Goal: Transaction & Acquisition: Subscribe to service/newsletter

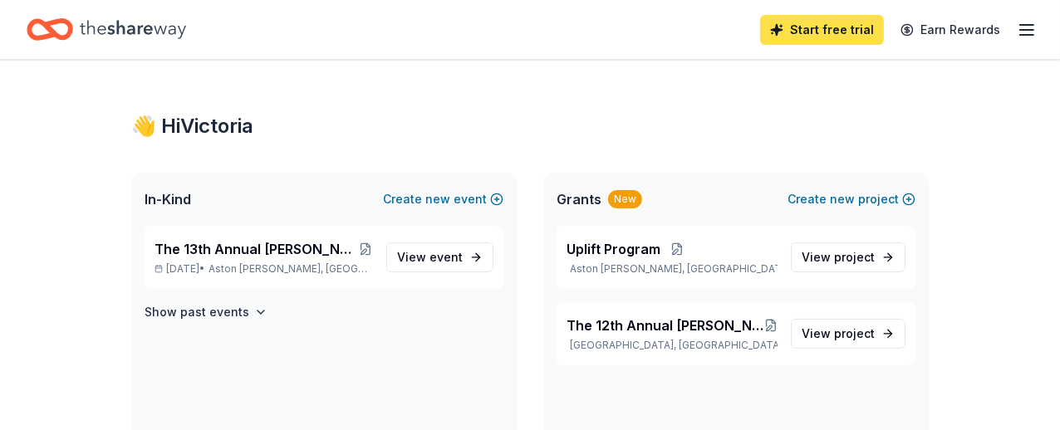
click at [851, 20] on link "Start free trial" at bounding box center [822, 30] width 124 height 30
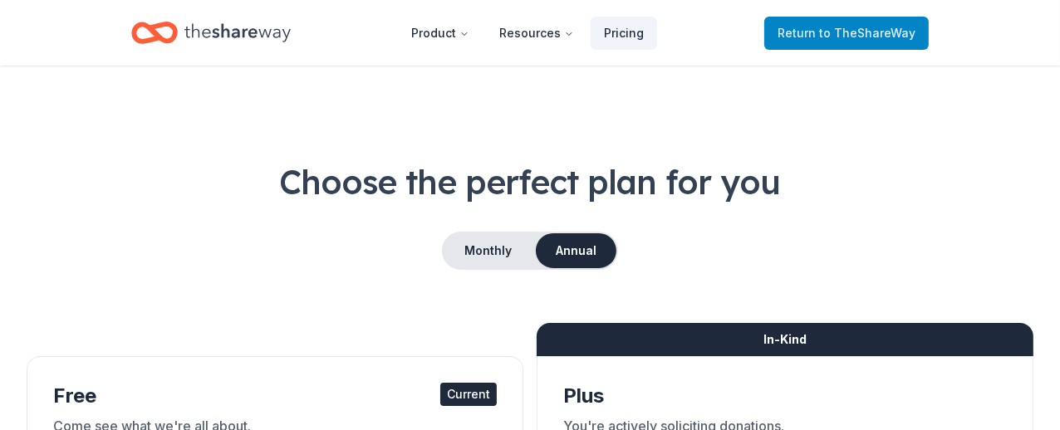
click at [810, 33] on span "Return to TheShareWay" at bounding box center [846, 33] width 138 height 20
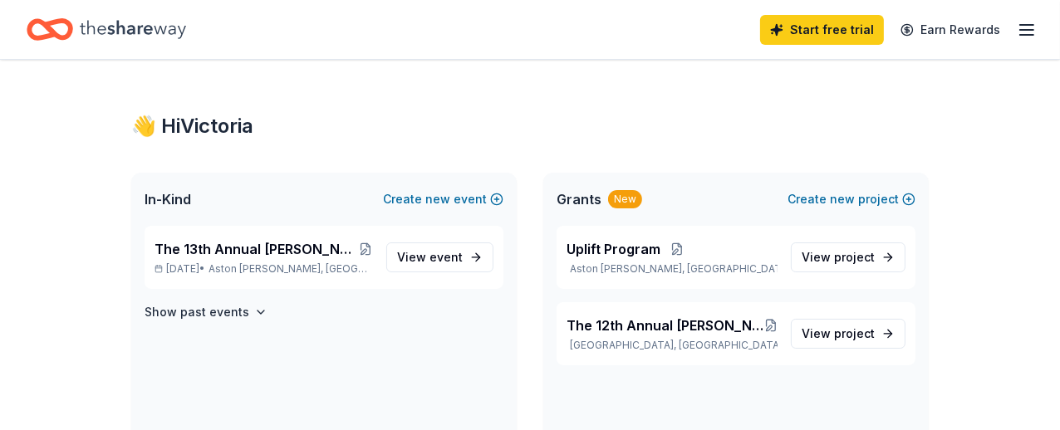
click at [1016, 32] on icon "button" at bounding box center [1026, 30] width 20 height 20
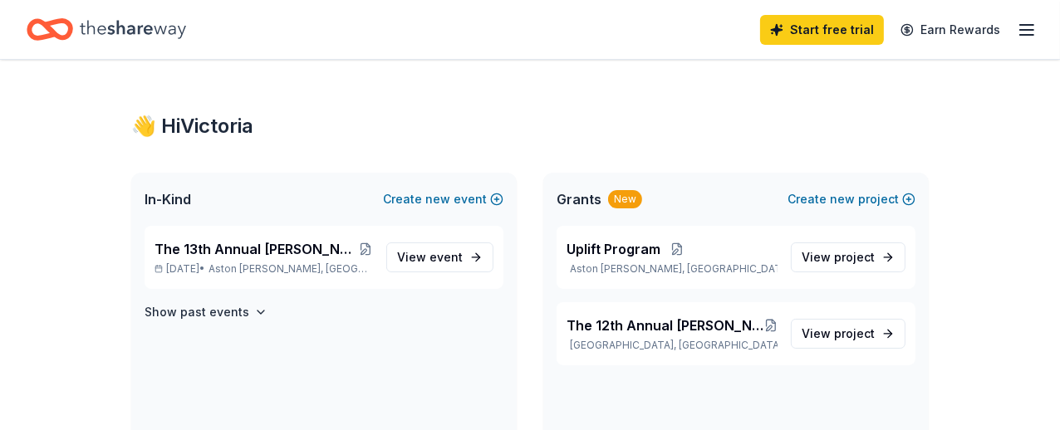
click at [103, 30] on icon "Home" at bounding box center [133, 29] width 106 height 34
click at [1023, 30] on div "Start free trial Earn Rewards" at bounding box center [530, 29] width 1060 height 59
click at [1020, 27] on icon "button" at bounding box center [1026, 30] width 20 height 20
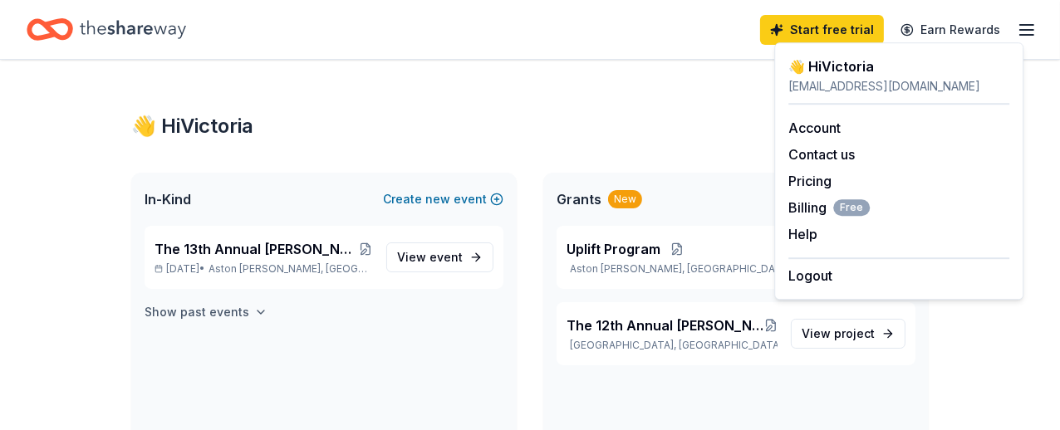
click at [168, 318] on h4 "Show past events" at bounding box center [196, 312] width 105 height 20
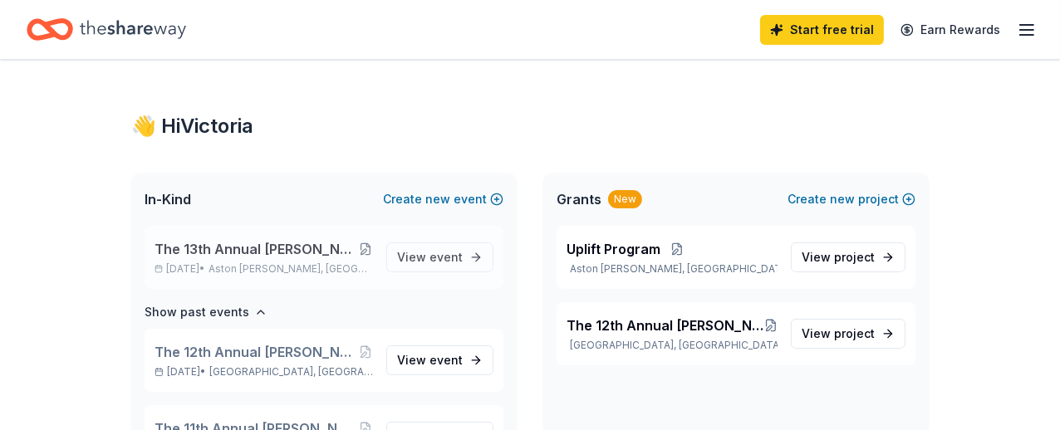
click at [359, 247] on button at bounding box center [366, 248] width 14 height 13
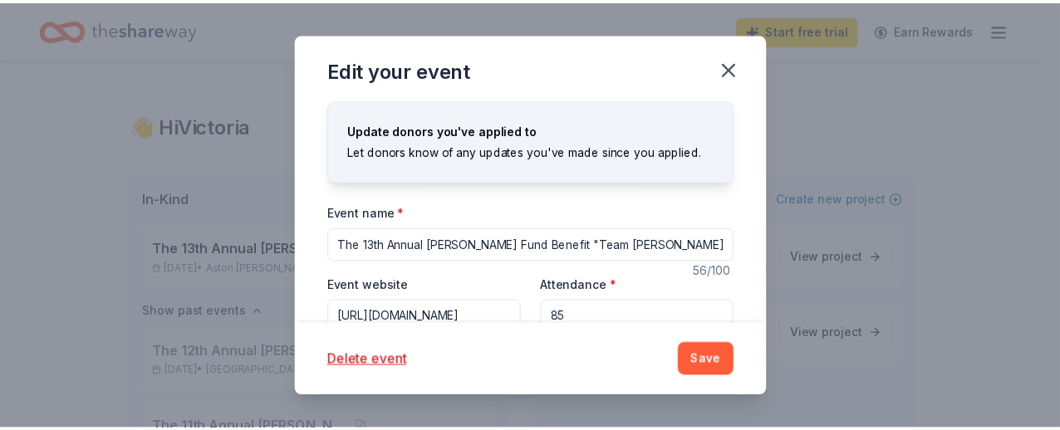
scroll to position [671, 0]
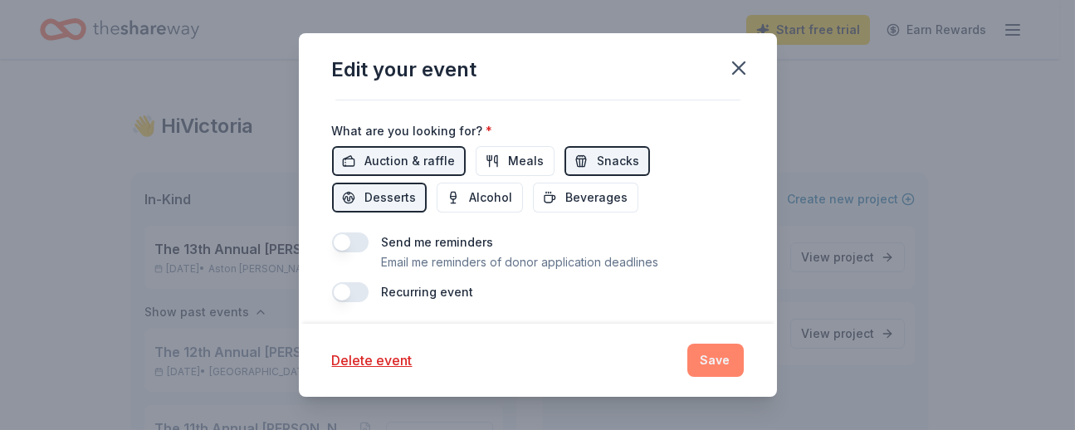
click at [724, 354] on button "Save" at bounding box center [716, 360] width 56 height 33
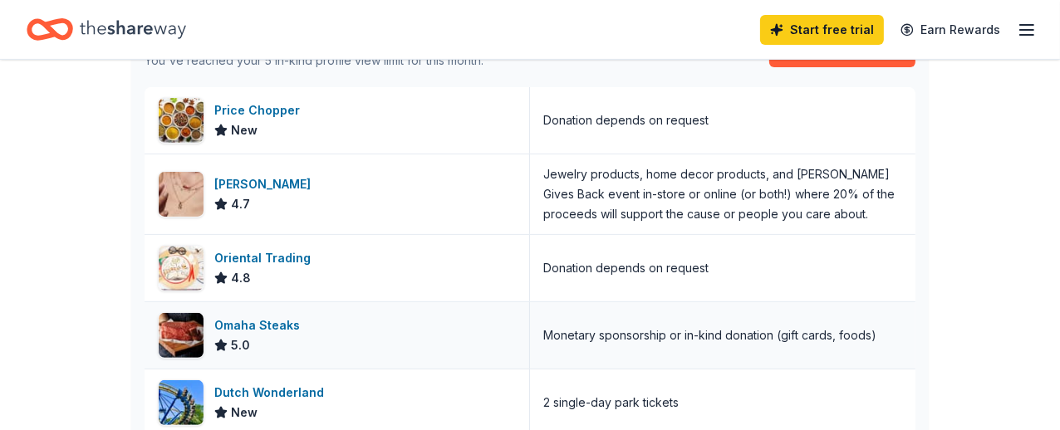
scroll to position [727, 0]
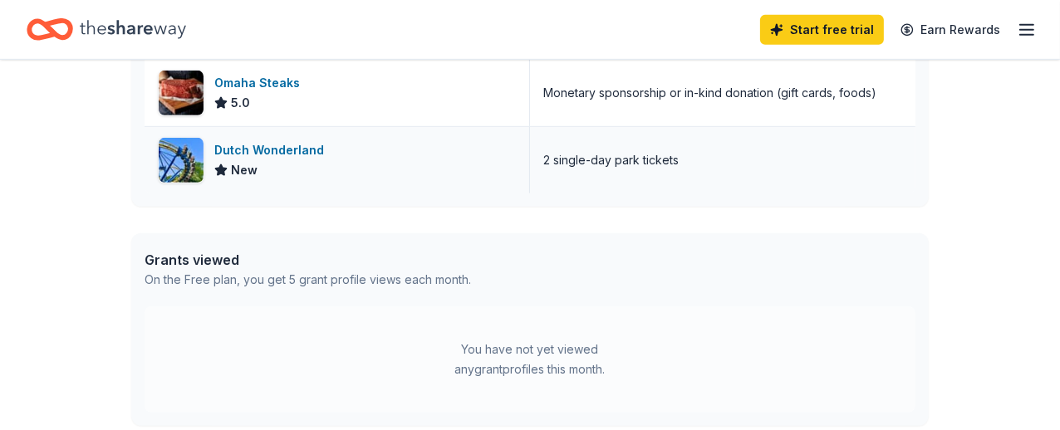
click at [271, 161] on div "New" at bounding box center [272, 170] width 116 height 20
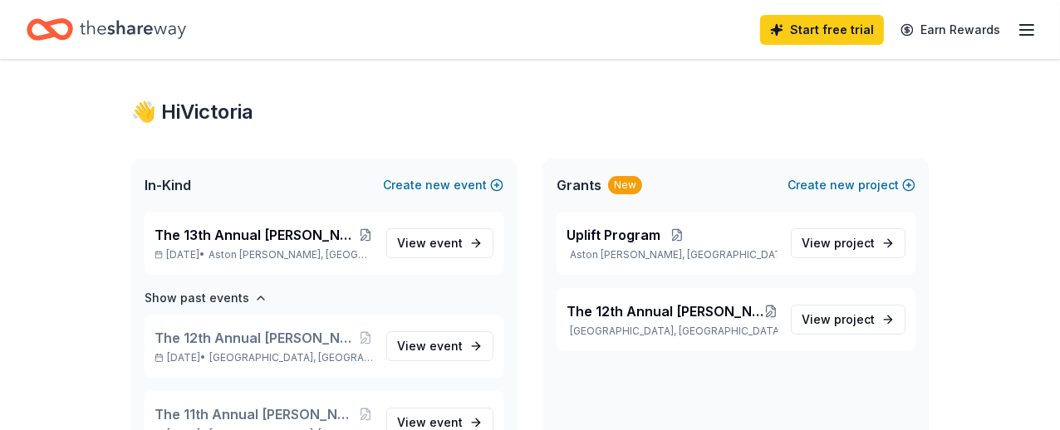
scroll to position [0, 0]
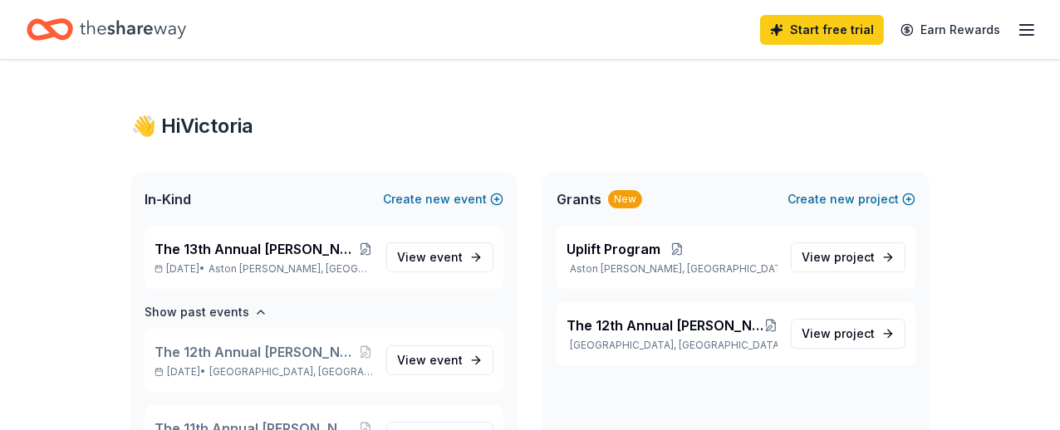
click at [97, 38] on icon "Home" at bounding box center [133, 29] width 106 height 34
click at [143, 40] on icon "Home" at bounding box center [133, 29] width 106 height 34
click at [785, 40] on link "Start free trial" at bounding box center [822, 30] width 124 height 30
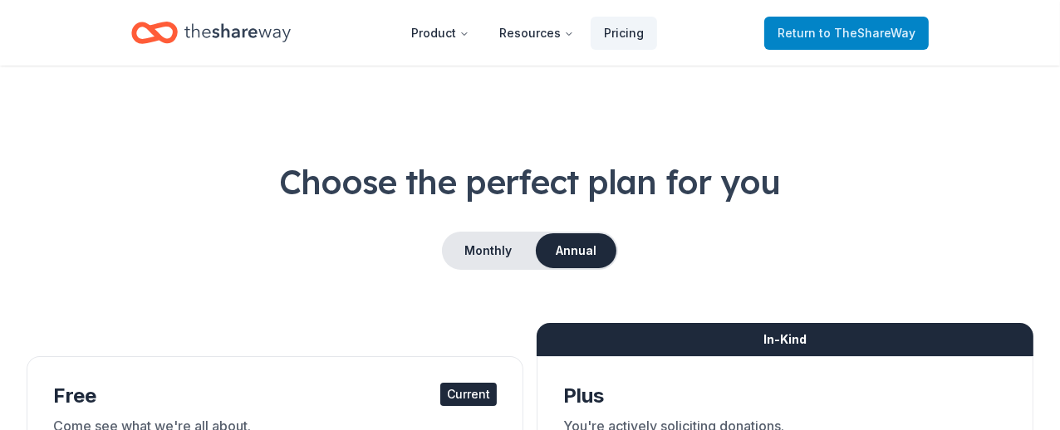
click at [805, 42] on link "Return to TheShareWay" at bounding box center [846, 33] width 164 height 33
click at [830, 33] on span "to TheShareWay" at bounding box center [867, 33] width 96 height 14
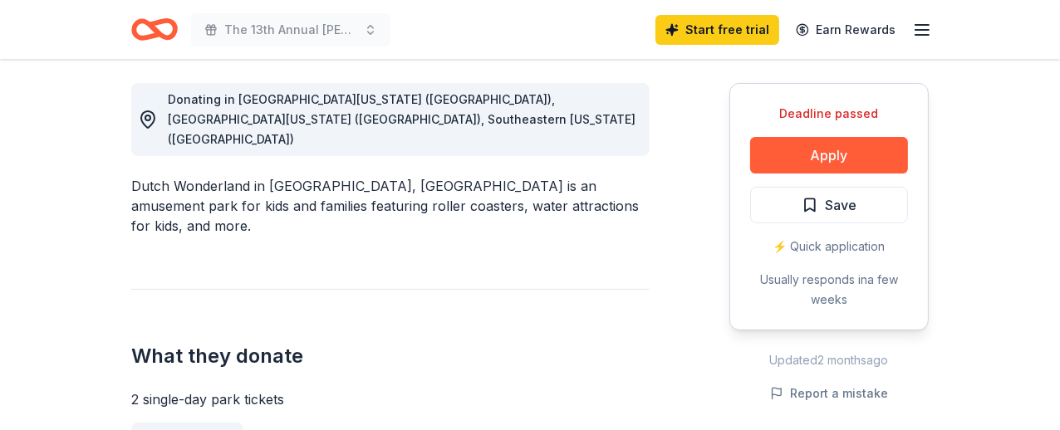
scroll to position [727, 0]
